Goal: Task Accomplishment & Management: Use online tool/utility

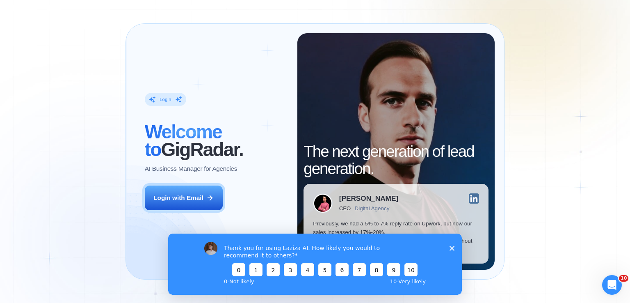
click at [453, 248] on polygon "Close survey" at bounding box center [452, 247] width 5 height 5
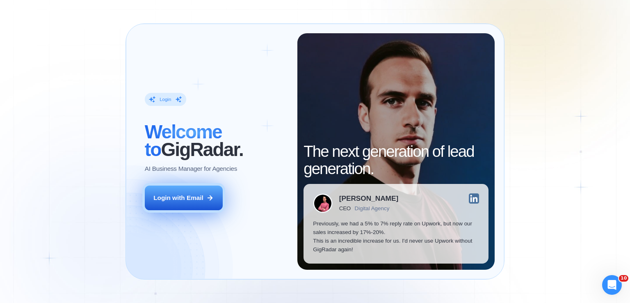
click at [192, 201] on div "Login with Email" at bounding box center [178, 197] width 50 height 9
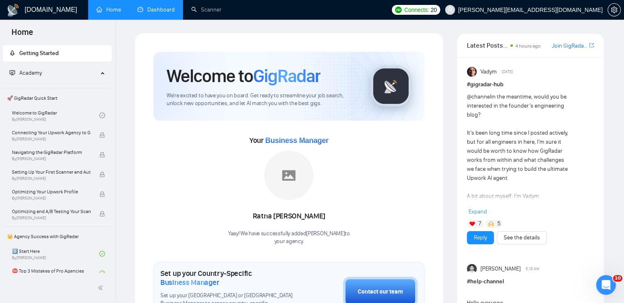
click at [167, 7] on link "Dashboard" at bounding box center [155, 9] width 37 height 7
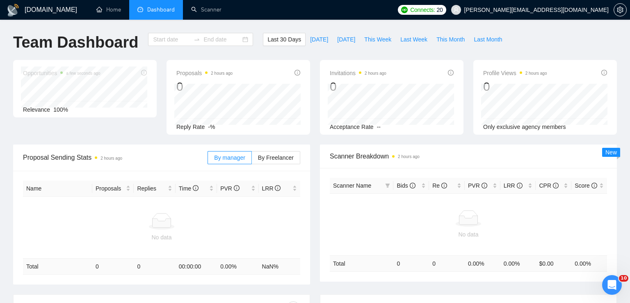
type input "2025-09-13"
type input "2025-10-13"
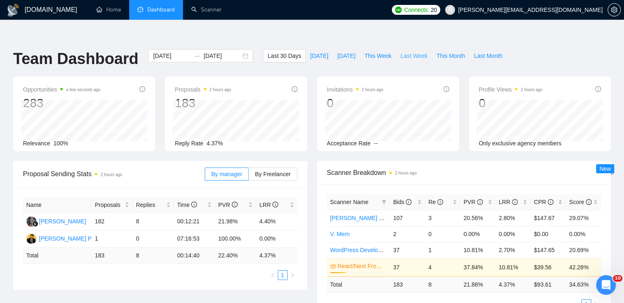
click at [400, 51] on span "Last Week" at bounding box center [413, 55] width 27 height 9
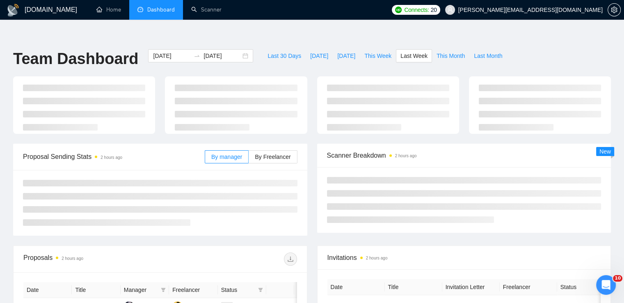
type input "2025-10-06"
type input "2025-10-12"
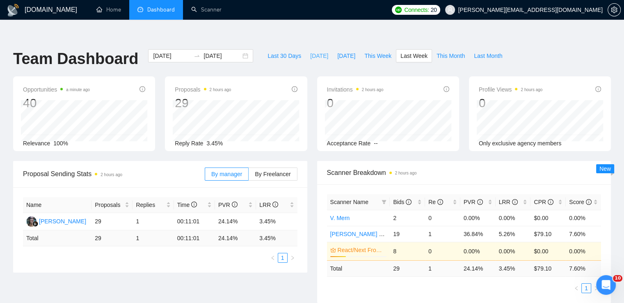
click at [310, 51] on span "Today" at bounding box center [319, 55] width 18 height 9
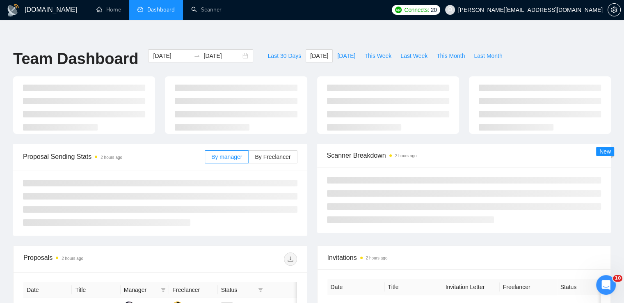
type input "2025-10-13"
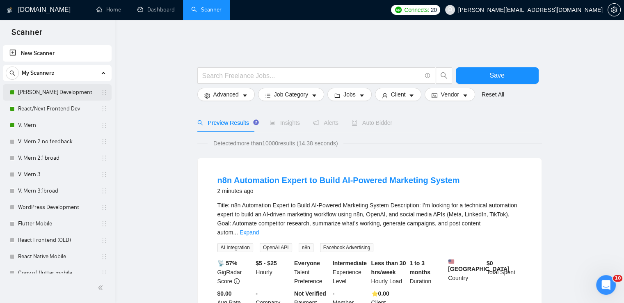
click at [72, 88] on link "MERN Stack Development" at bounding box center [57, 92] width 78 height 16
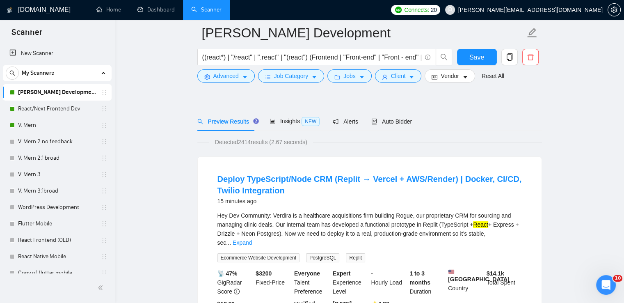
scroll to position [82, 0]
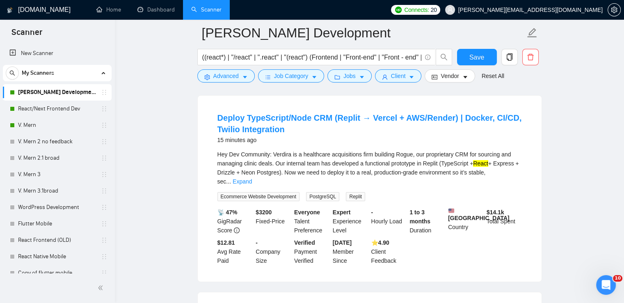
click at [501, 167] on div "Hey Dev Community: Verdira is a healthcare acquisitions firm building Rogue, ou…" at bounding box center [369, 168] width 304 height 36
click at [252, 178] on link "Expand" at bounding box center [242, 181] width 19 height 7
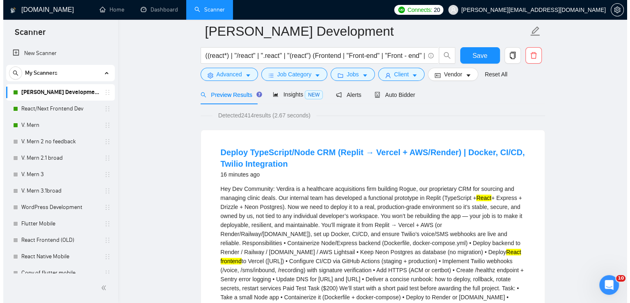
scroll to position [0, 0]
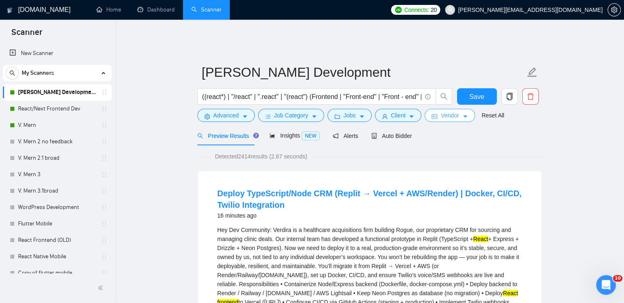
click at [455, 111] on span "Vendor" at bounding box center [450, 115] width 18 height 9
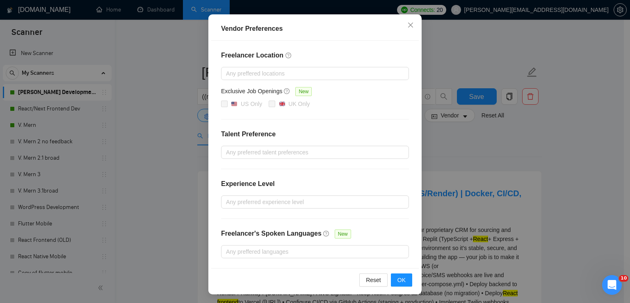
scroll to position [76, 0]
click at [408, 23] on icon "close" at bounding box center [410, 24] width 7 height 7
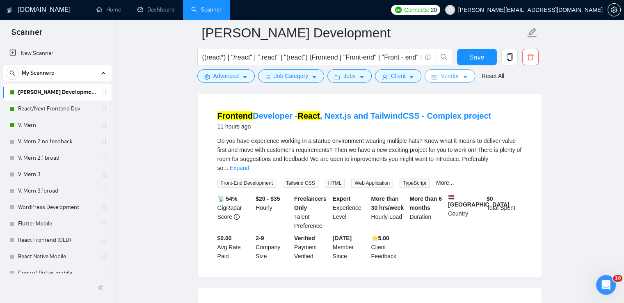
scroll to position [492, 0]
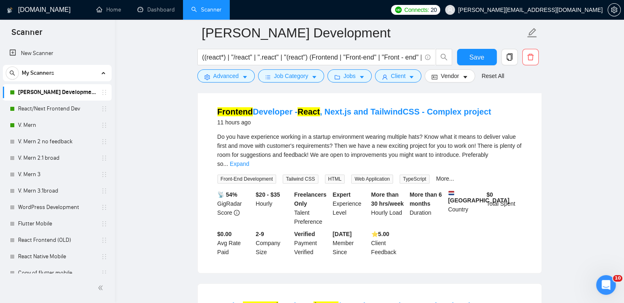
click at [377, 132] on div "Do you have experience working in a startup environment wearing multiple hats? …" at bounding box center [369, 150] width 304 height 36
click at [385, 107] on link "Frontend Developer - React , Next.js and TailwindCSS - Complex project" at bounding box center [354, 111] width 274 height 9
click at [411, 138] on div "Do you have experience working in a startup environment wearing multiple hats? …" at bounding box center [369, 150] width 304 height 36
click at [249, 160] on link "Expand" at bounding box center [239, 163] width 19 height 7
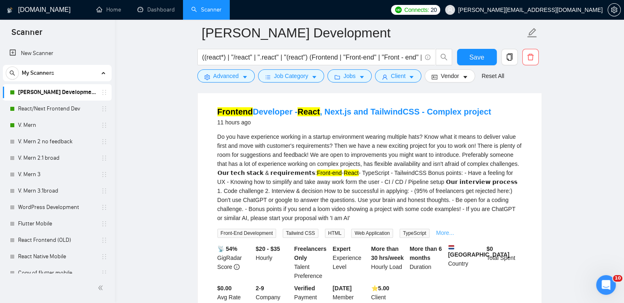
click at [439, 229] on link "More..." at bounding box center [445, 232] width 18 height 7
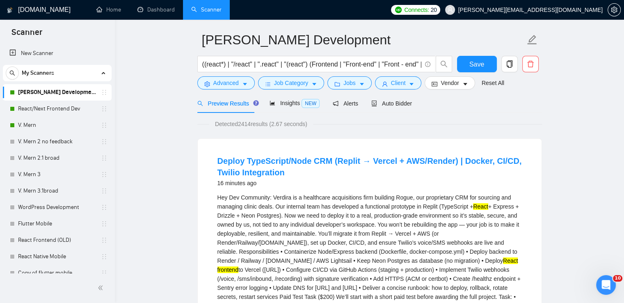
scroll to position [0, 0]
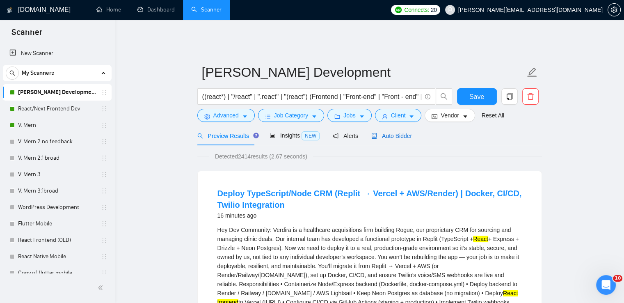
click at [394, 133] on span "Auto Bidder" at bounding box center [391, 136] width 41 height 7
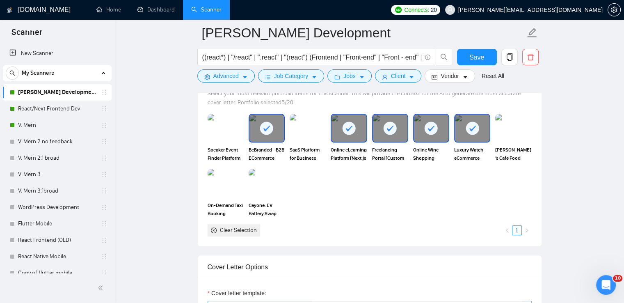
scroll to position [780, 0]
click at [220, 116] on img at bounding box center [225, 127] width 34 height 27
click at [309, 121] on img at bounding box center [307, 127] width 34 height 27
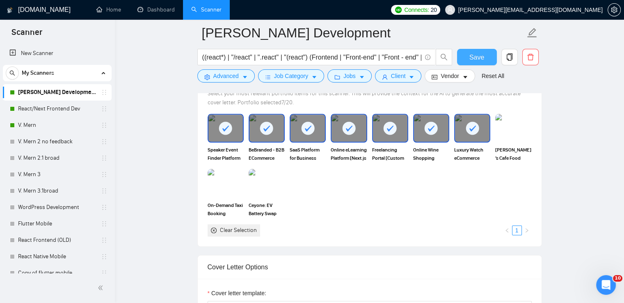
click at [471, 59] on span "Save" at bounding box center [476, 57] width 15 height 10
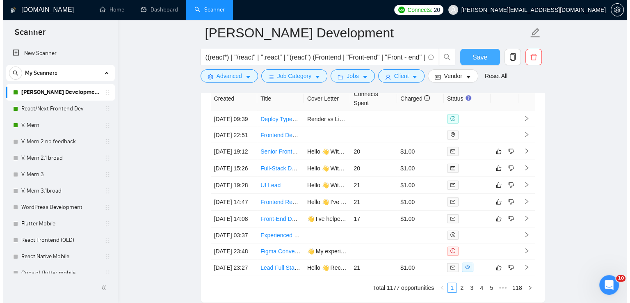
scroll to position [2174, 0]
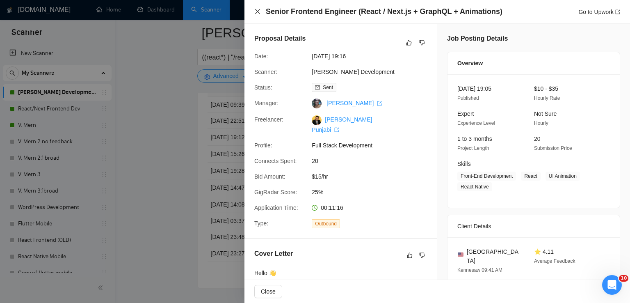
click at [258, 12] on icon "close" at bounding box center [257, 11] width 5 height 5
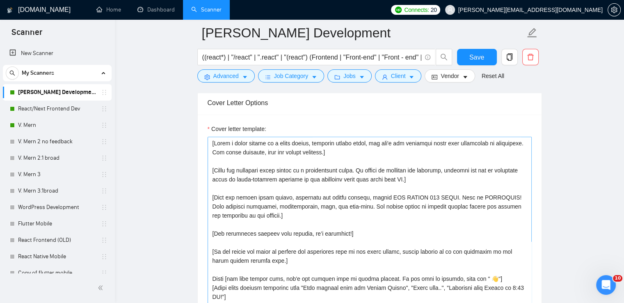
scroll to position [82, 0]
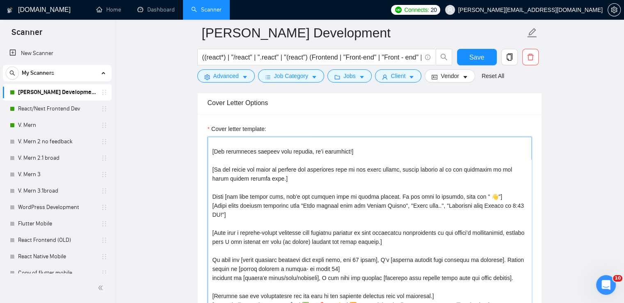
click at [308, 228] on textarea "Cover letter template:" at bounding box center [370, 229] width 324 height 185
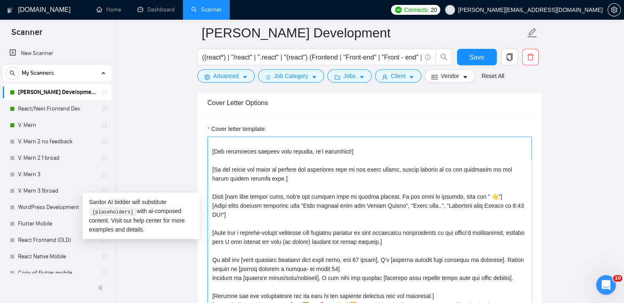
click at [308, 228] on textarea "Cover letter template:" at bounding box center [370, 229] width 324 height 185
click at [351, 229] on textarea "Cover letter template:" at bounding box center [370, 229] width 324 height 185
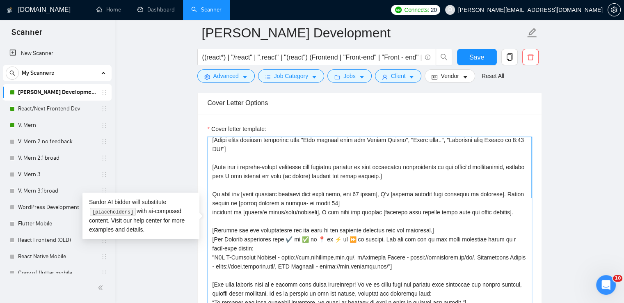
scroll to position [164, 0]
